Goal: Information Seeking & Learning: Learn about a topic

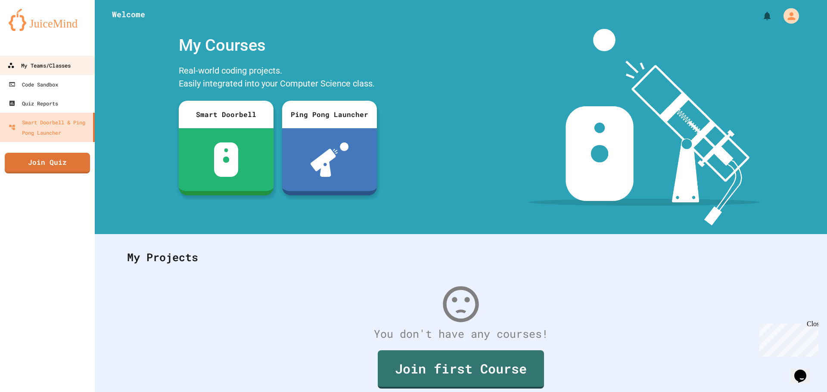
click at [28, 60] on div "My Teams/Classes" at bounding box center [38, 65] width 63 height 11
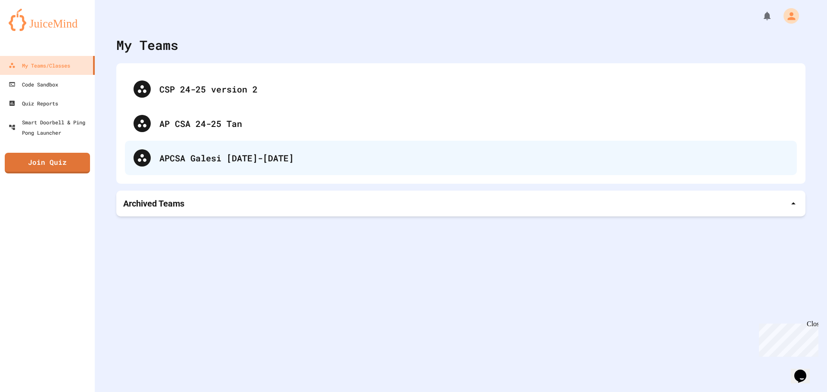
click at [281, 157] on div "APCSA Galesi [DATE]-[DATE]" at bounding box center [473, 158] width 629 height 13
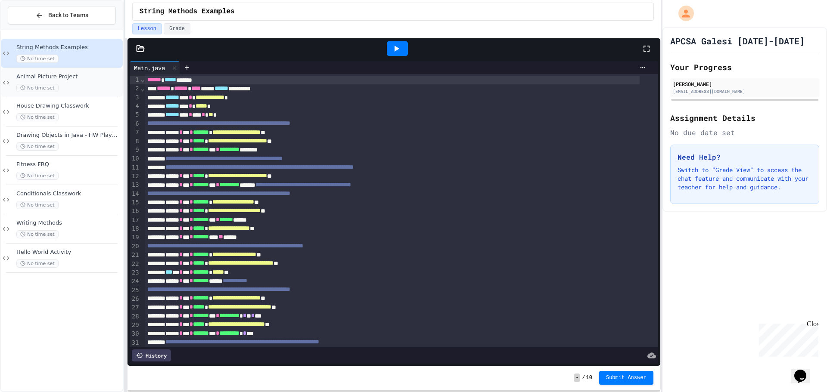
click at [56, 69] on div "Animal Picture Project No time set" at bounding box center [62, 82] width 122 height 29
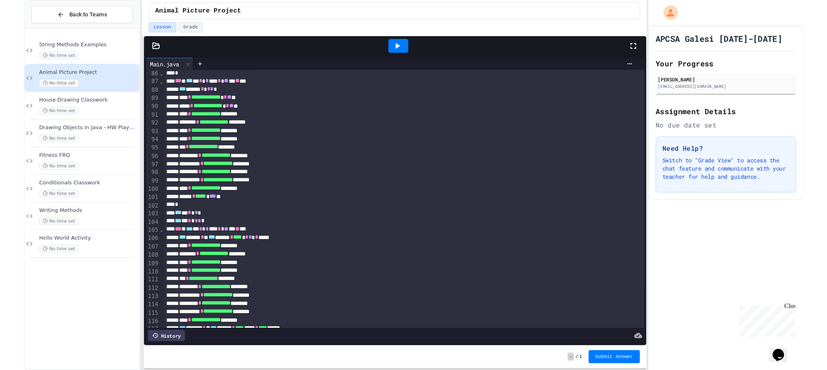
scroll to position [862, 0]
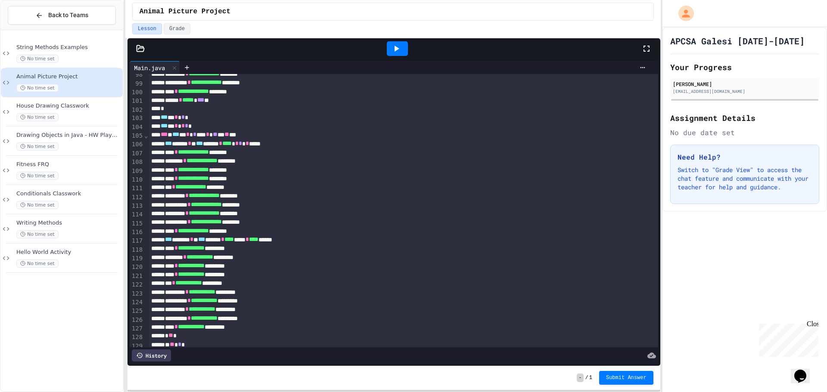
click at [398, 53] on icon at bounding box center [396, 49] width 10 height 10
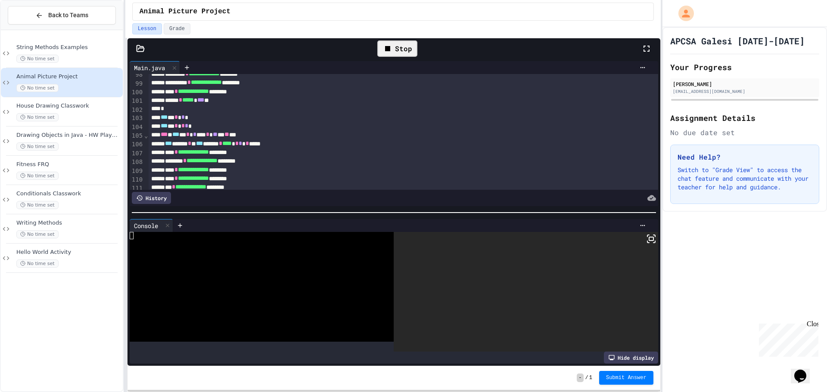
click at [646, 234] on icon at bounding box center [651, 239] width 10 height 10
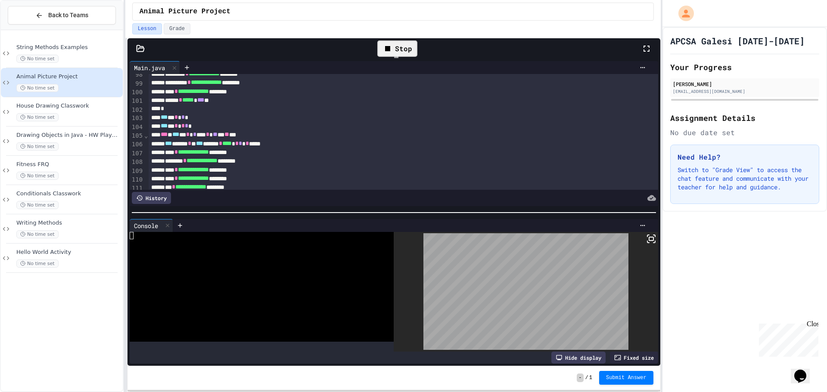
click at [395, 52] on div at bounding box center [413, 196] width 827 height 392
click at [396, 50] on div "Stop" at bounding box center [397, 48] width 40 height 16
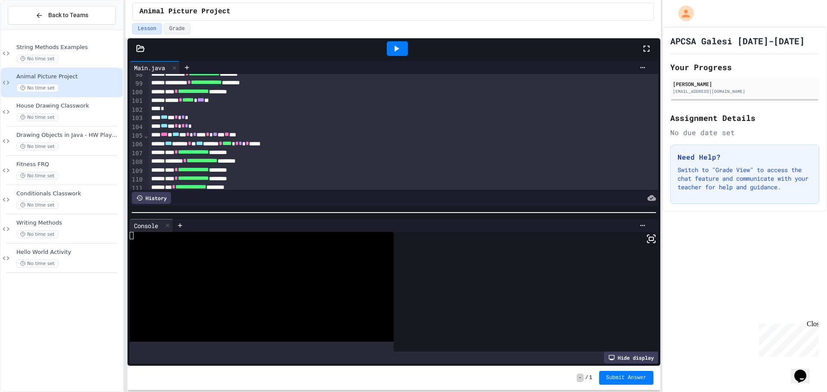
click at [397, 50] on icon at bounding box center [396, 49] width 10 height 10
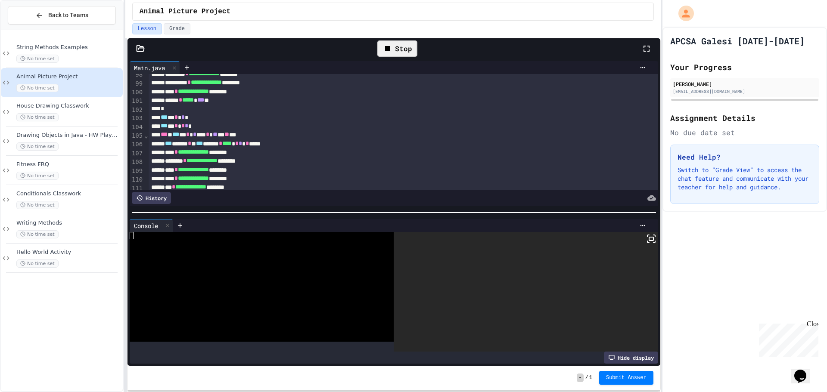
click at [646, 234] on icon at bounding box center [651, 239] width 10 height 10
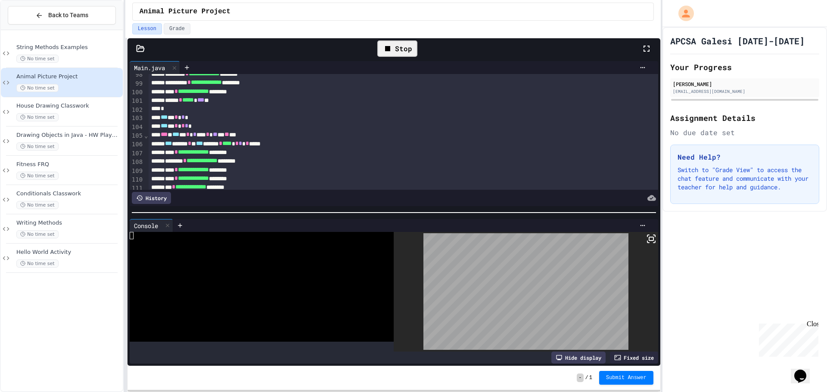
click at [398, 59] on div "Stop" at bounding box center [397, 48] width 49 height 25
click at [398, 53] on div "Stop" at bounding box center [397, 48] width 40 height 16
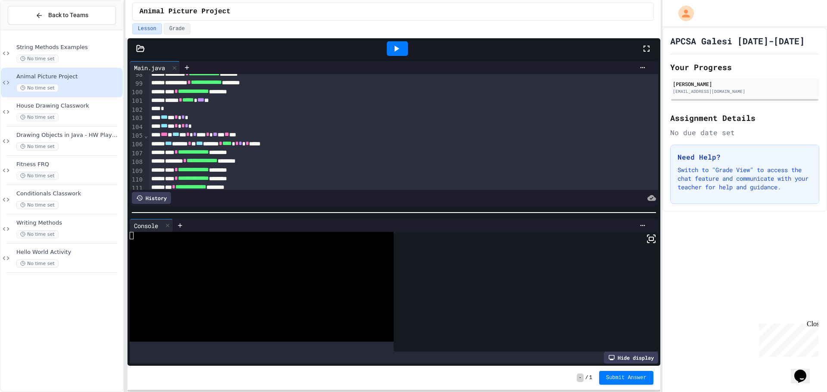
click at [393, 50] on icon at bounding box center [396, 49] width 10 height 10
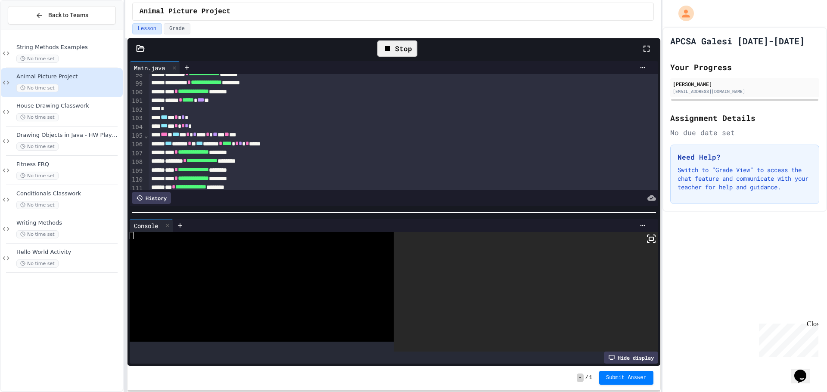
click at [646, 234] on icon at bounding box center [651, 239] width 10 height 10
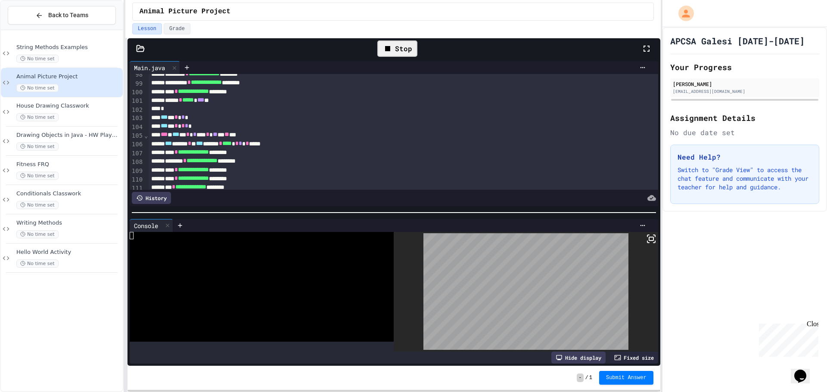
click at [404, 48] on div "Stop" at bounding box center [397, 48] width 40 height 16
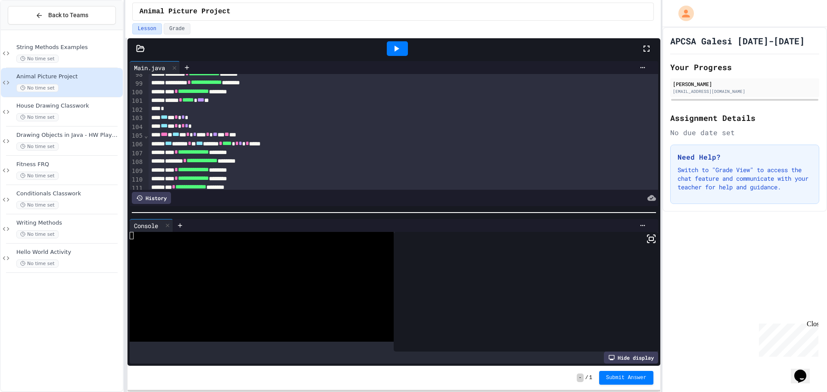
click at [404, 48] on div at bounding box center [397, 48] width 21 height 15
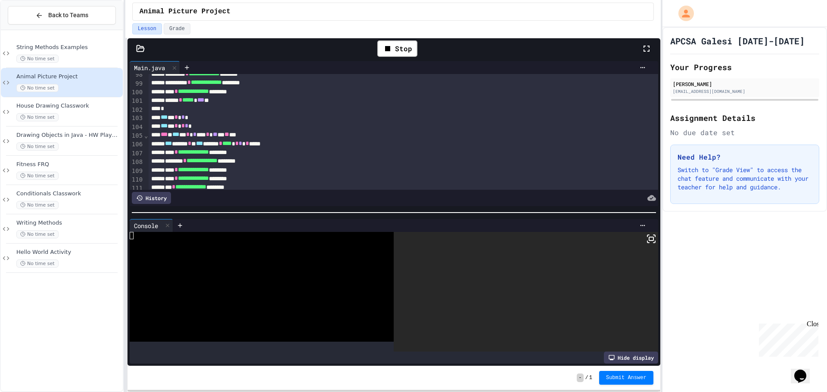
click at [649, 239] on rect at bounding box center [651, 238] width 4 height 3
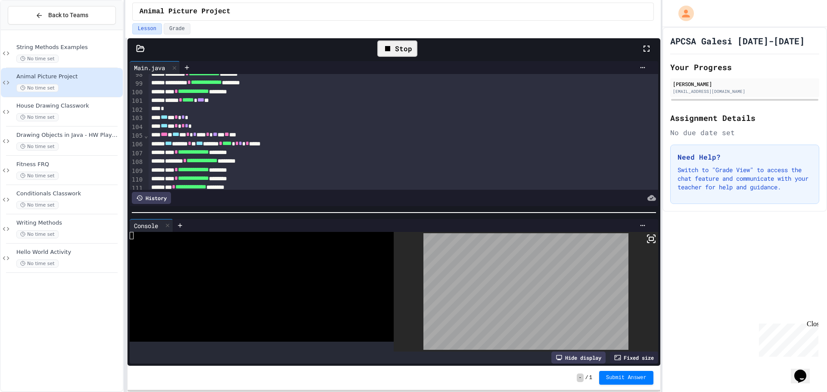
click at [392, 47] on icon at bounding box center [388, 49] width 10 height 10
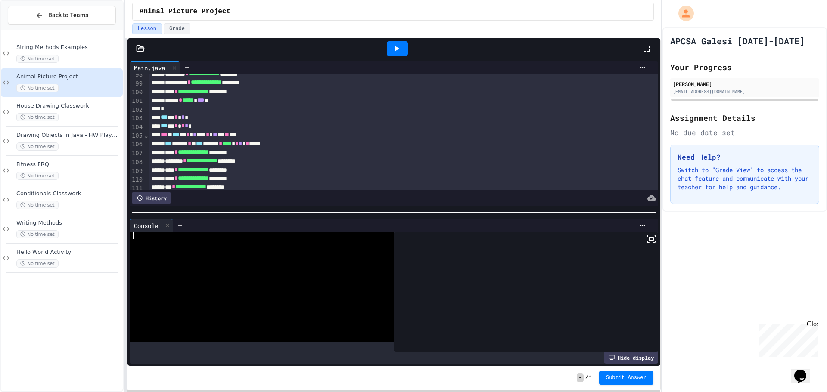
click at [402, 48] on div at bounding box center [397, 48] width 21 height 15
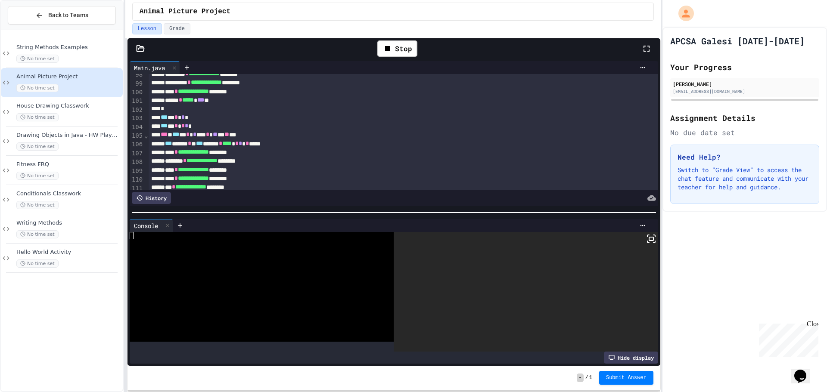
click at [647, 235] on icon at bounding box center [651, 239] width 10 height 10
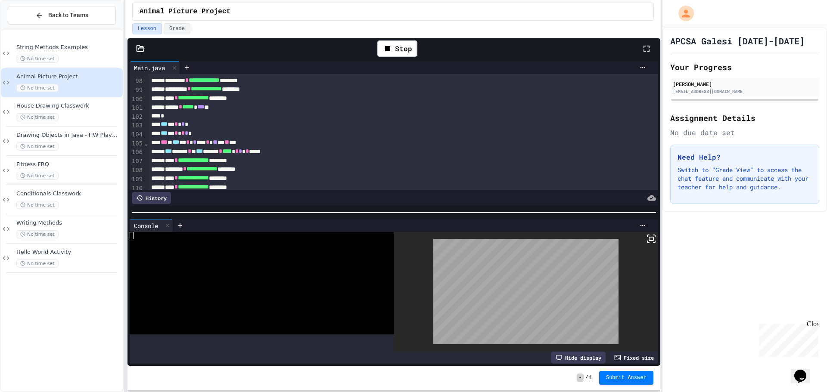
scroll to position [868, 0]
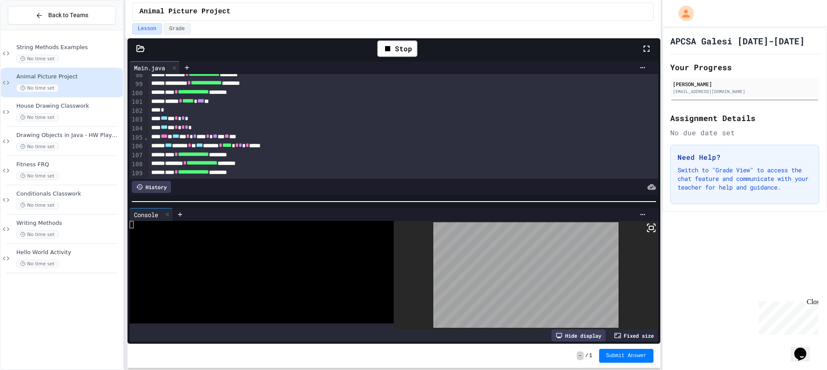
click at [647, 223] on icon at bounding box center [651, 228] width 10 height 10
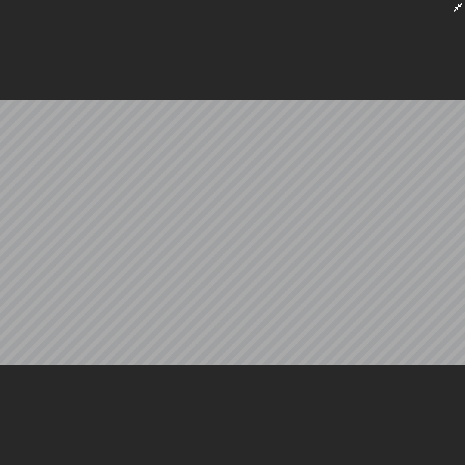
click at [457, 10] on icon at bounding box center [458, 7] width 9 height 9
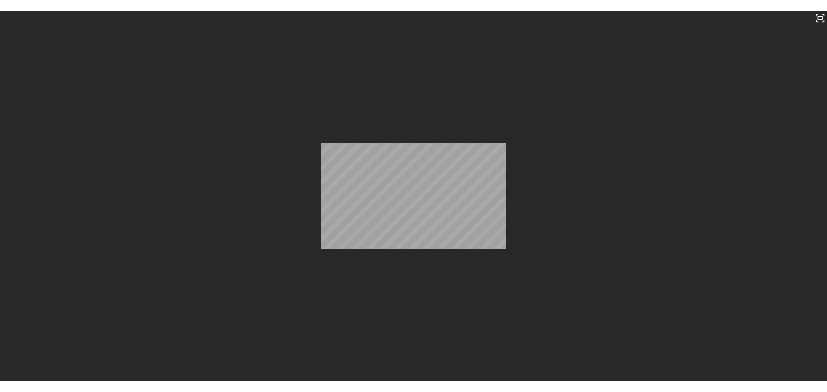
scroll to position [862, 0]
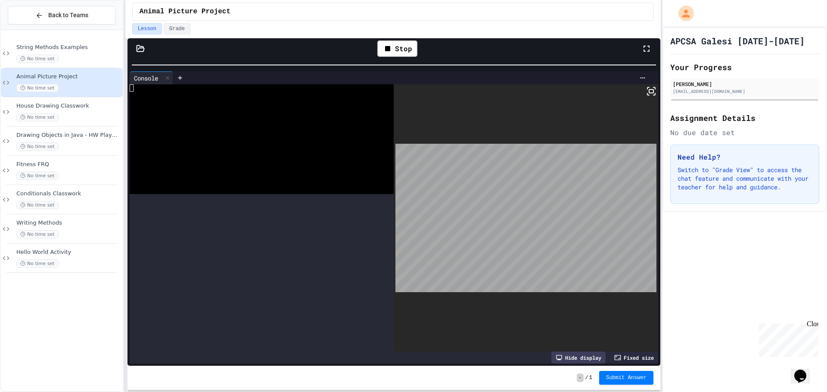
click at [490, 35] on div "**********" at bounding box center [392, 196] width 535 height 392
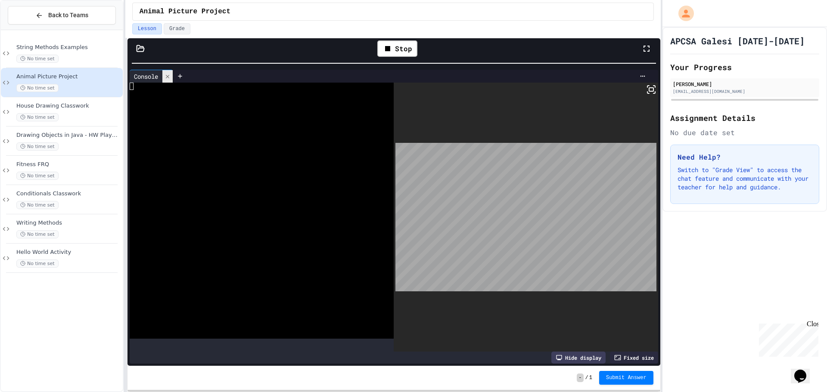
click at [168, 78] on icon at bounding box center [168, 77] width 6 height 6
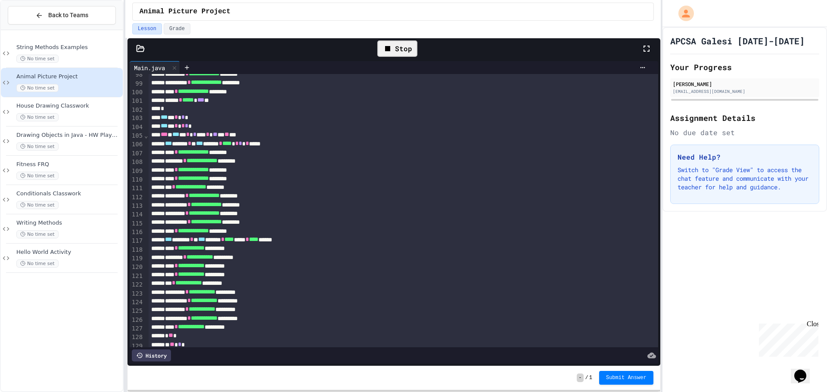
click at [411, 47] on div "Stop" at bounding box center [397, 48] width 40 height 16
click at [406, 50] on div "Stop" at bounding box center [397, 48] width 40 height 16
